Goal: Information Seeking & Learning: Learn about a topic

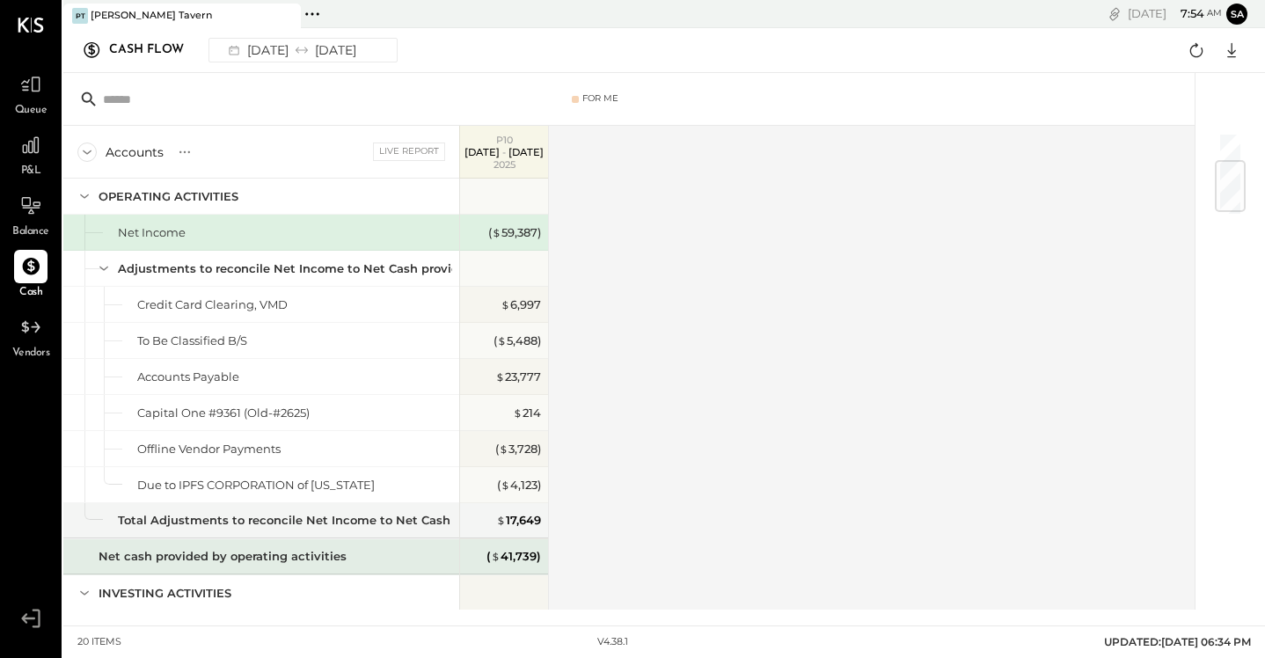
scroll to position [242, 0]
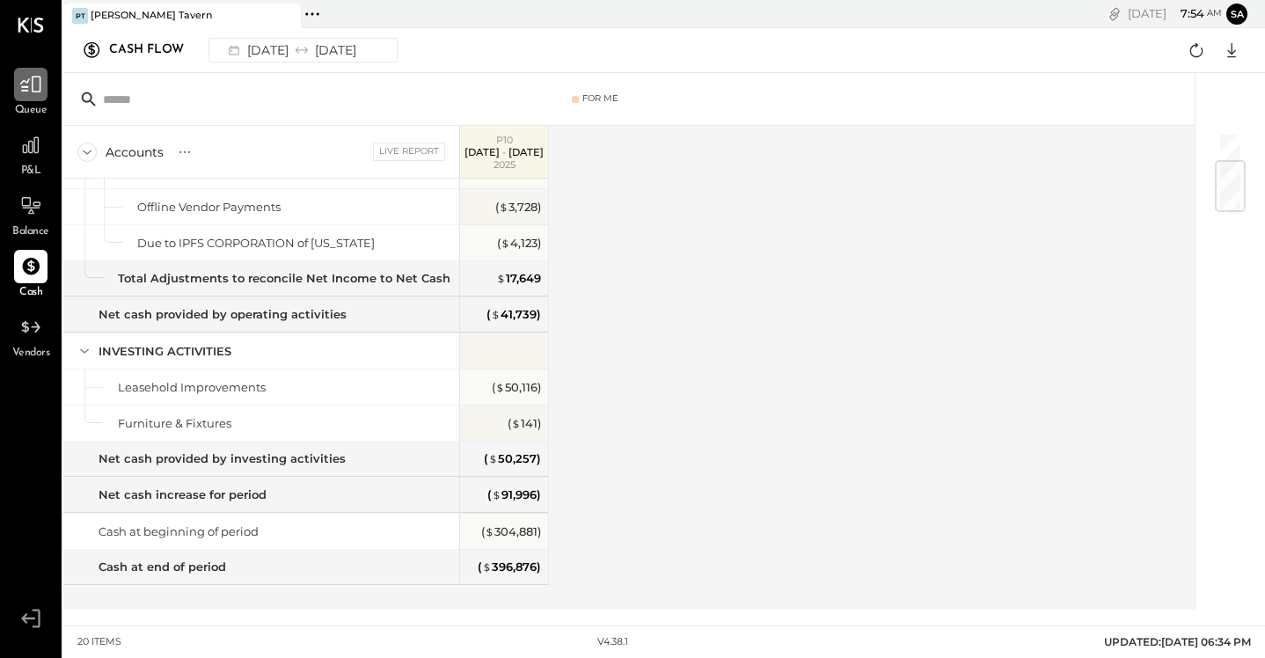
click at [39, 82] on icon at bounding box center [30, 84] width 23 height 23
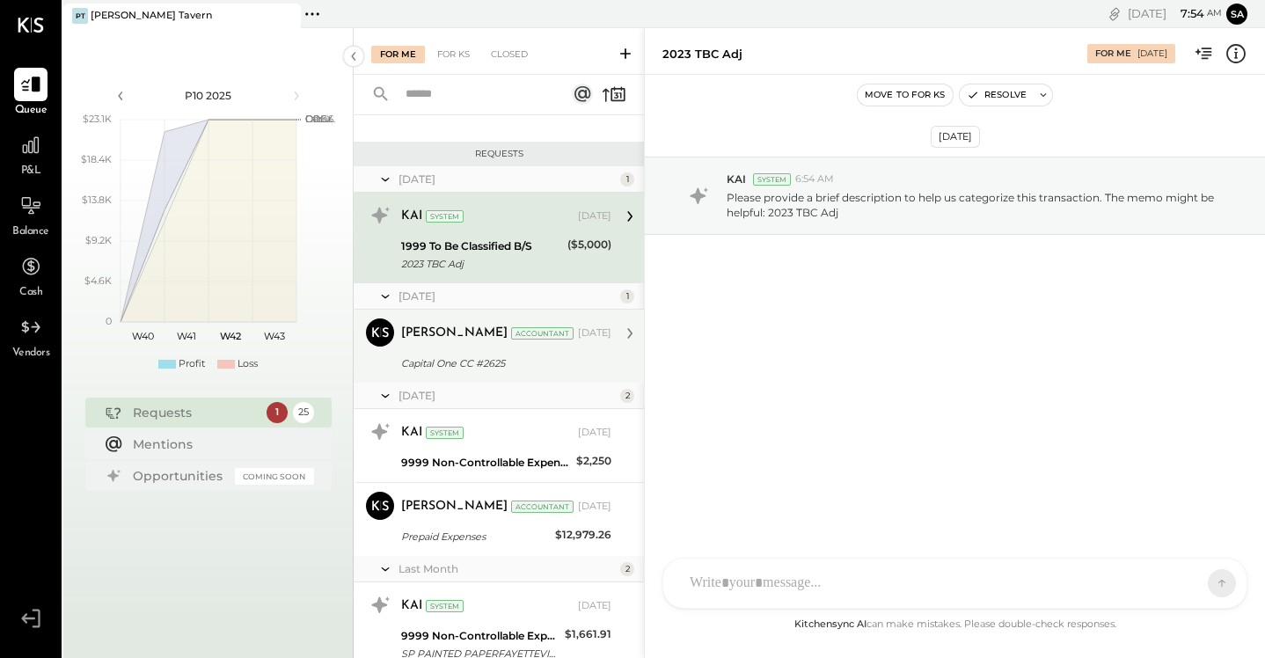
scroll to position [230, 0]
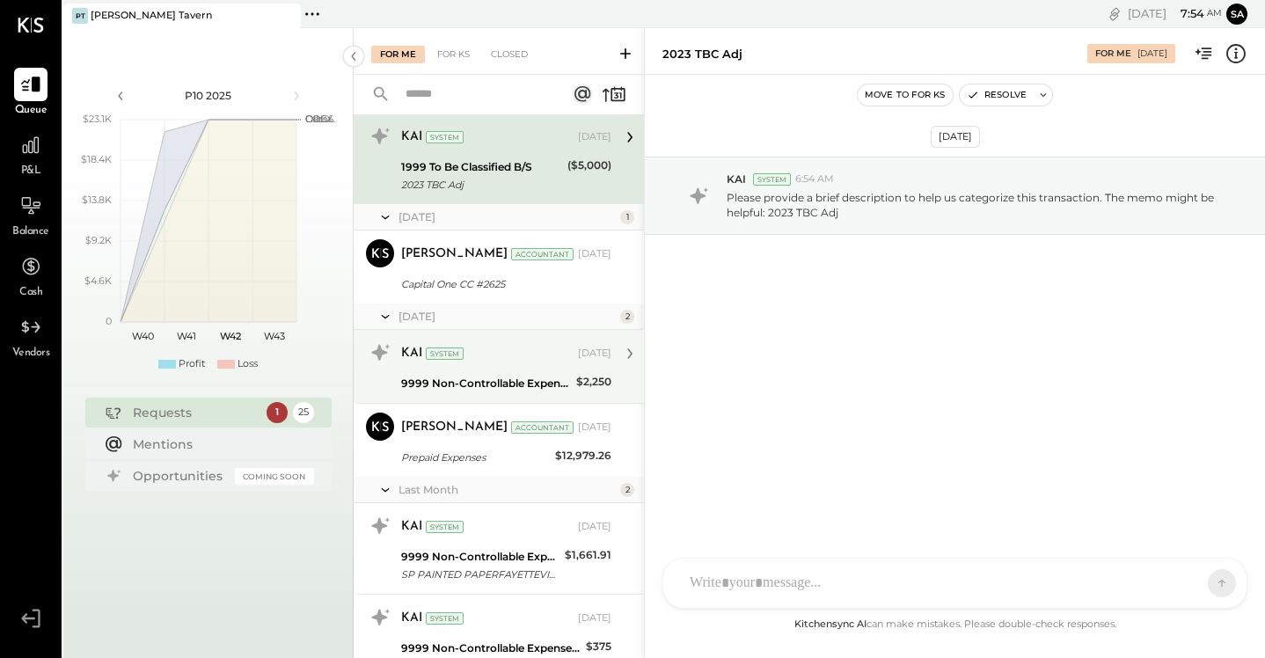
click at [506, 373] on div "9999 Non-Controllable Expenses:Other Income and Expenses:To Be Classified P&L" at bounding box center [486, 383] width 170 height 21
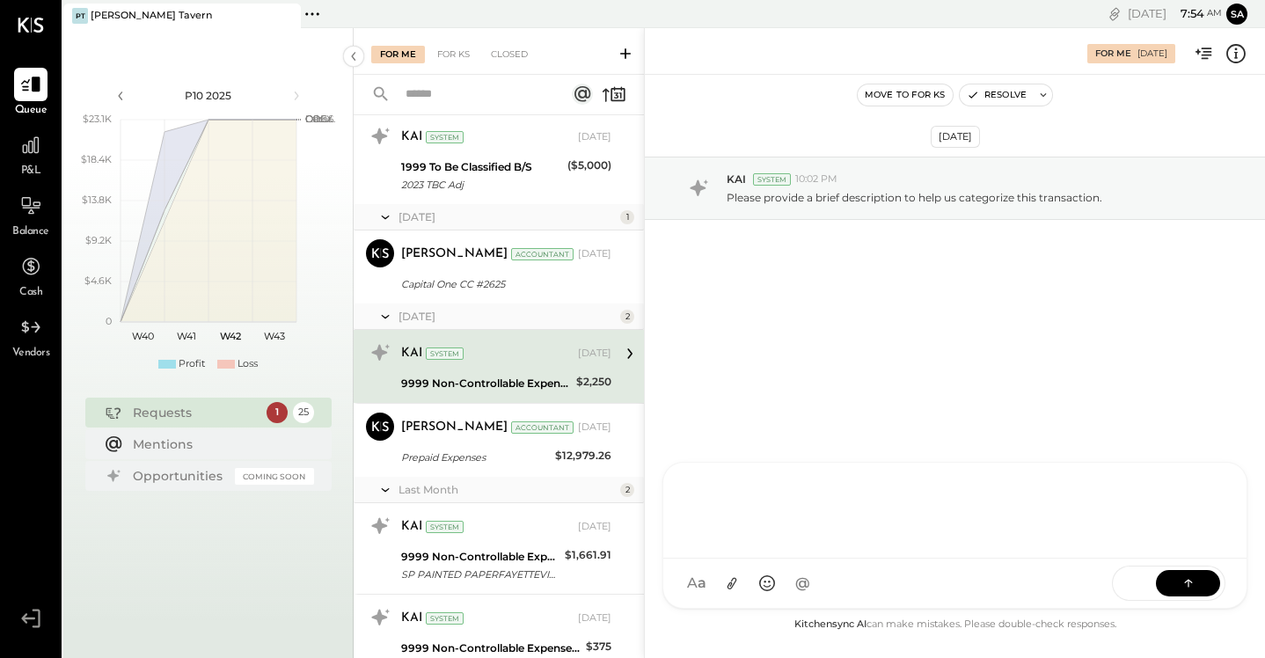
click at [992, 559] on div at bounding box center [954, 511] width 583 height 96
click at [999, 370] on div "[DATE] KAI System 10:02 PM Please provide a brief description to help us catego…" at bounding box center [955, 344] width 620 height 539
click at [447, 350] on div "System" at bounding box center [445, 354] width 38 height 12
click at [38, 162] on div at bounding box center [30, 144] width 33 height 33
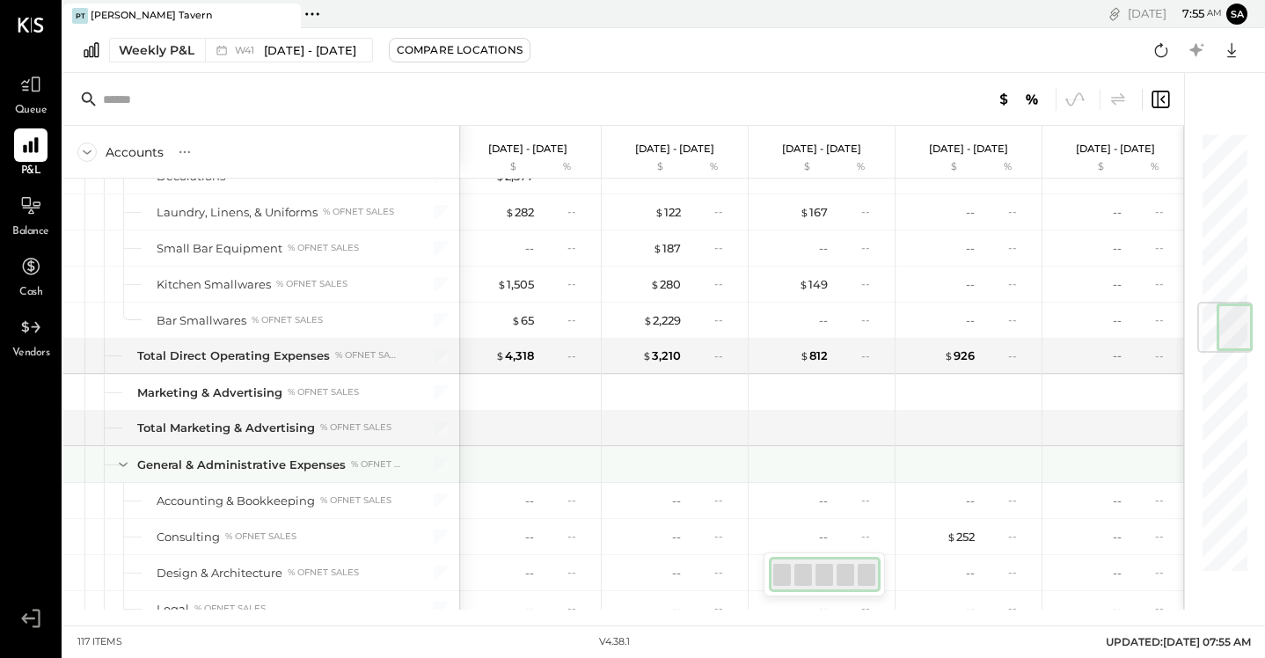
scroll to position [1432, 0]
